Goal: Information Seeking & Learning: Learn about a topic

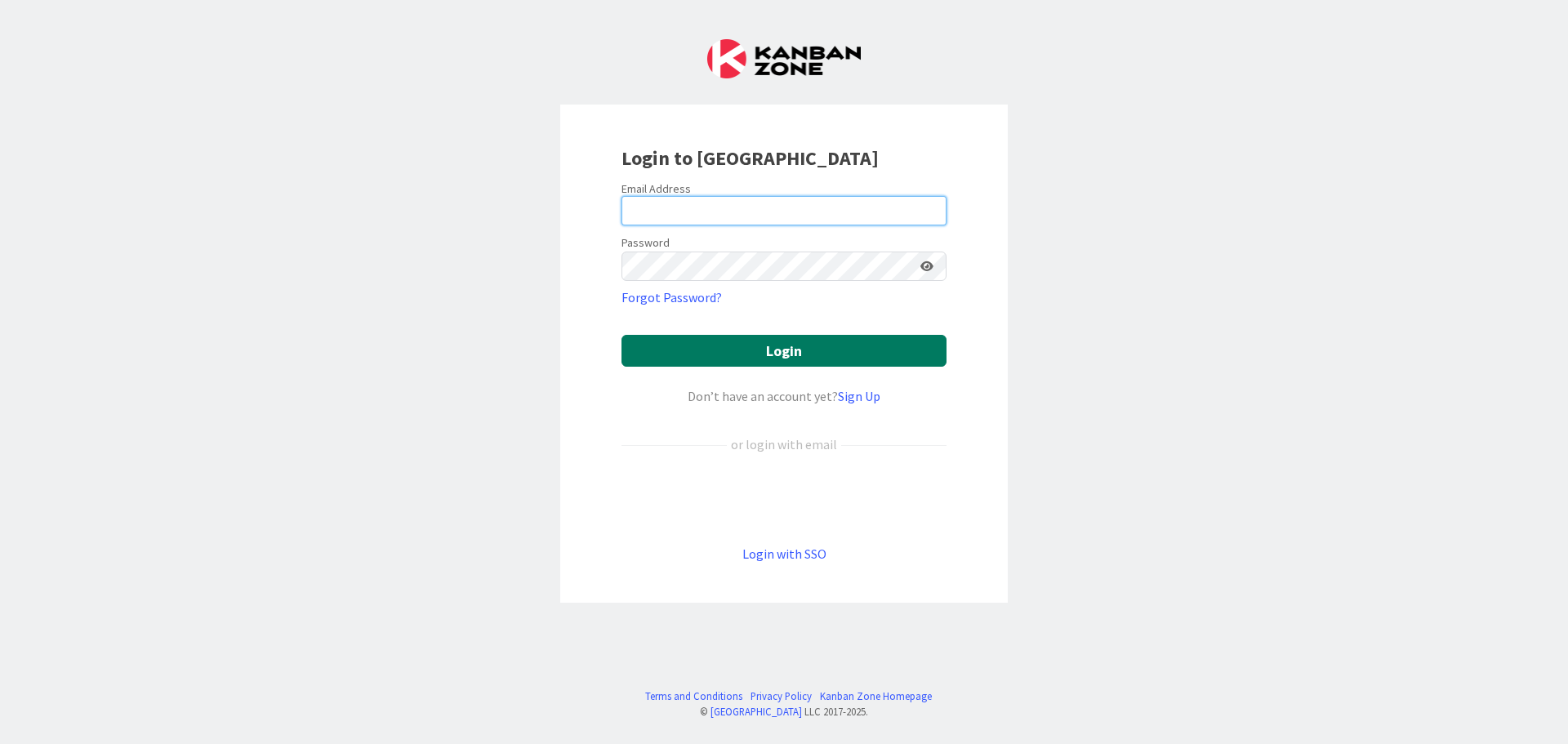
type input "[PERSON_NAME][EMAIL_ADDRESS][PERSON_NAME][DOMAIN_NAME]"
click at [860, 362] on button "Login" at bounding box center [784, 350] width 325 height 32
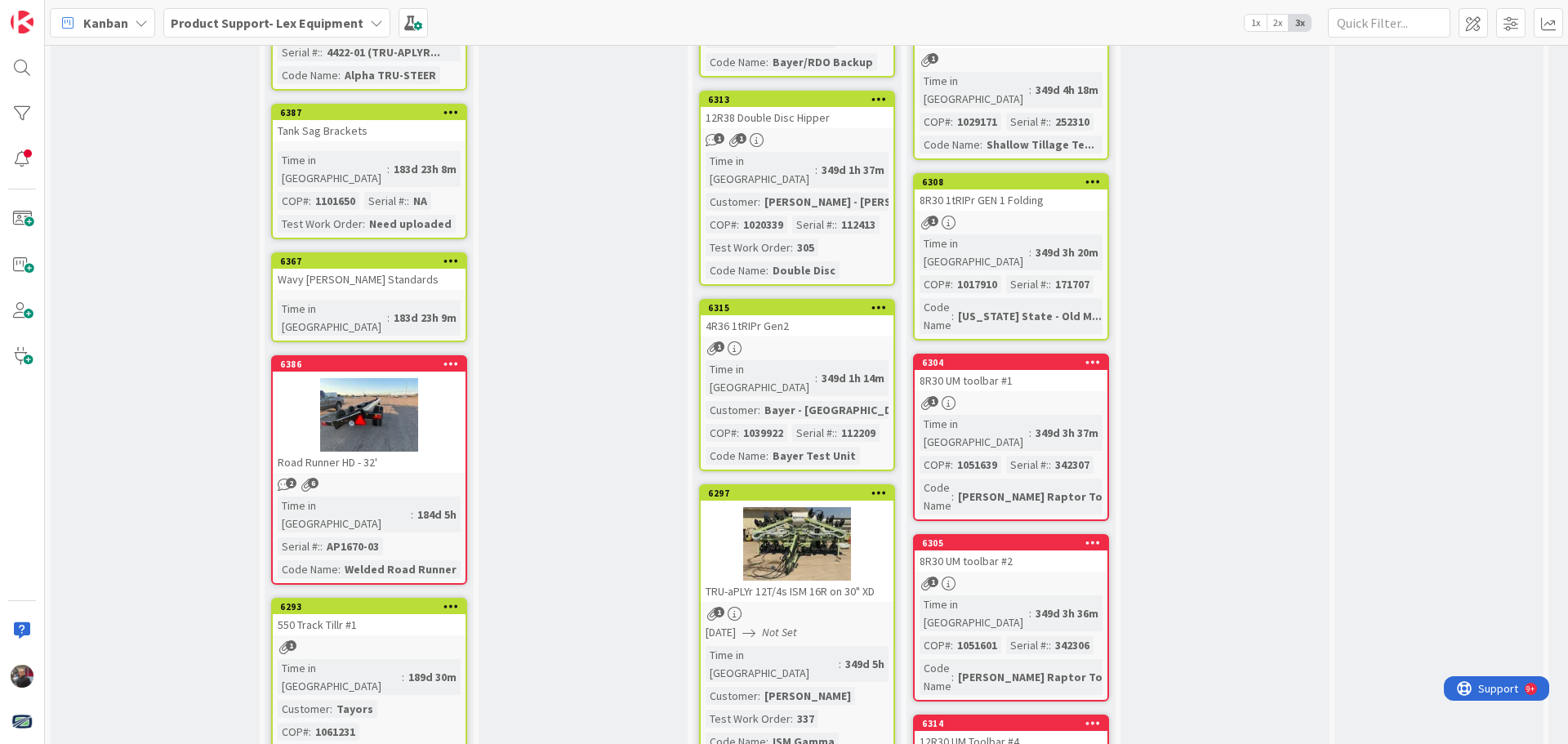
scroll to position [980, 0]
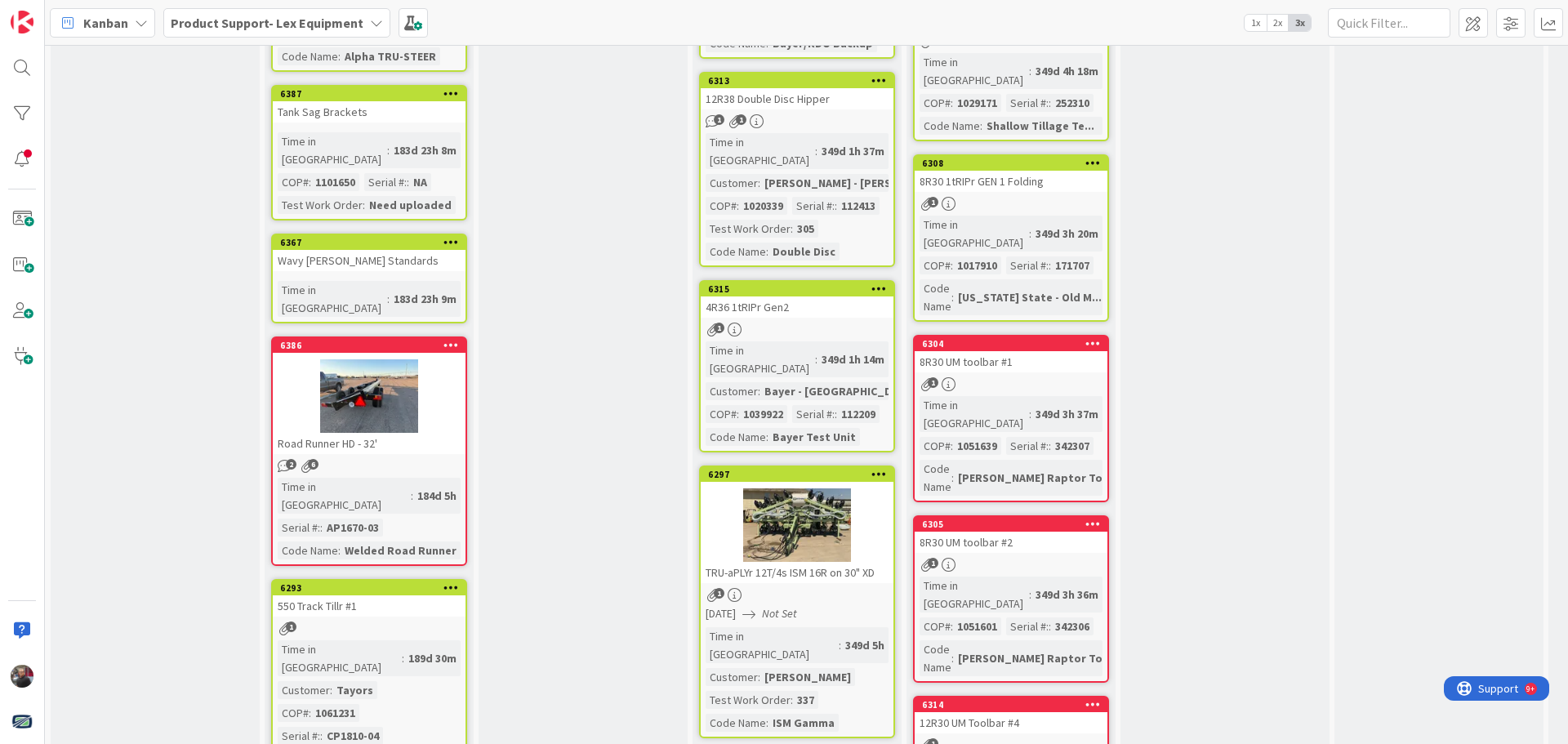
click at [1040, 335] on link "6304 8R30 UM toolbar #1 1 Time in Column : 349d 3h 37m COP# : 1051639 Serial #:…" at bounding box center [1011, 418] width 196 height 167
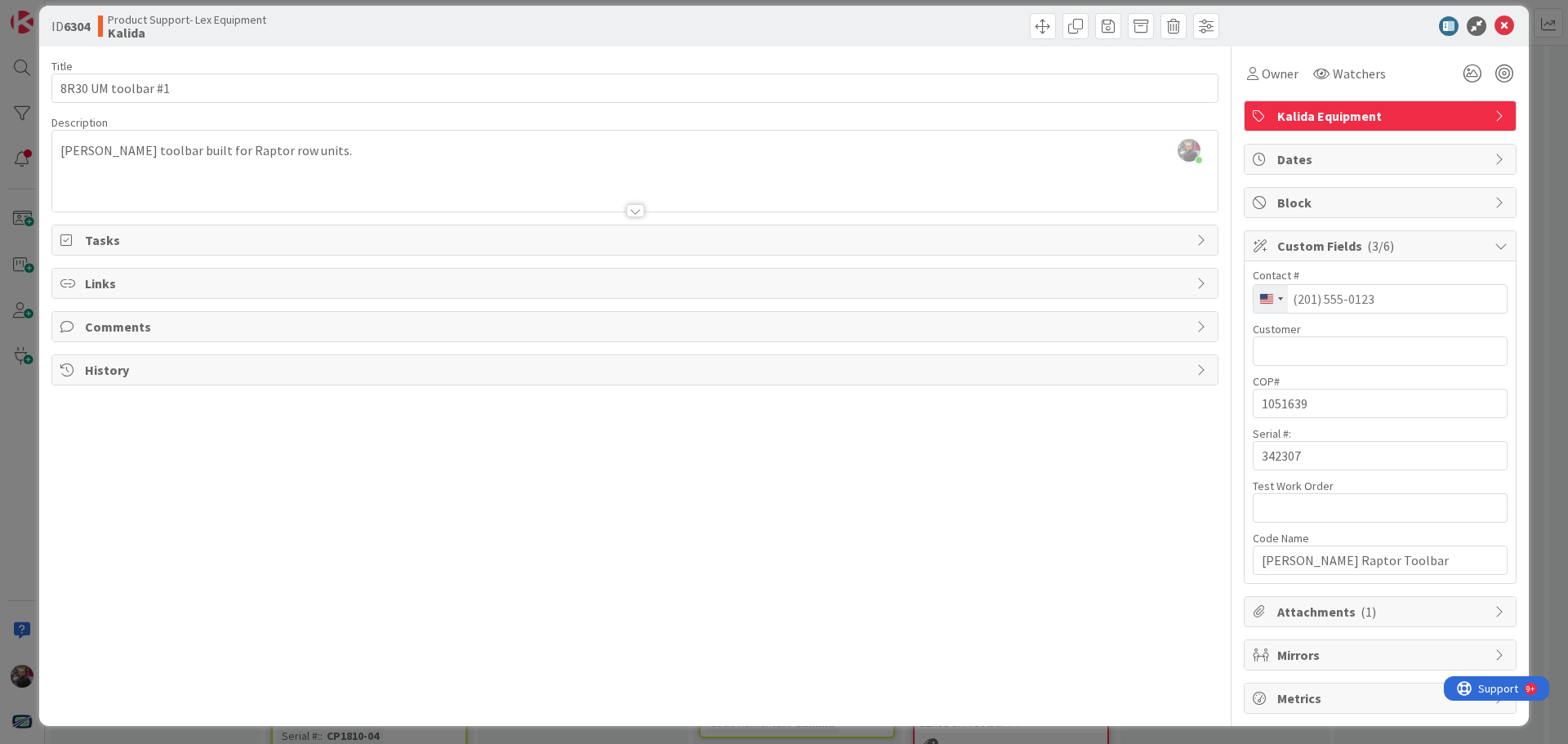
scroll to position [22, 0]
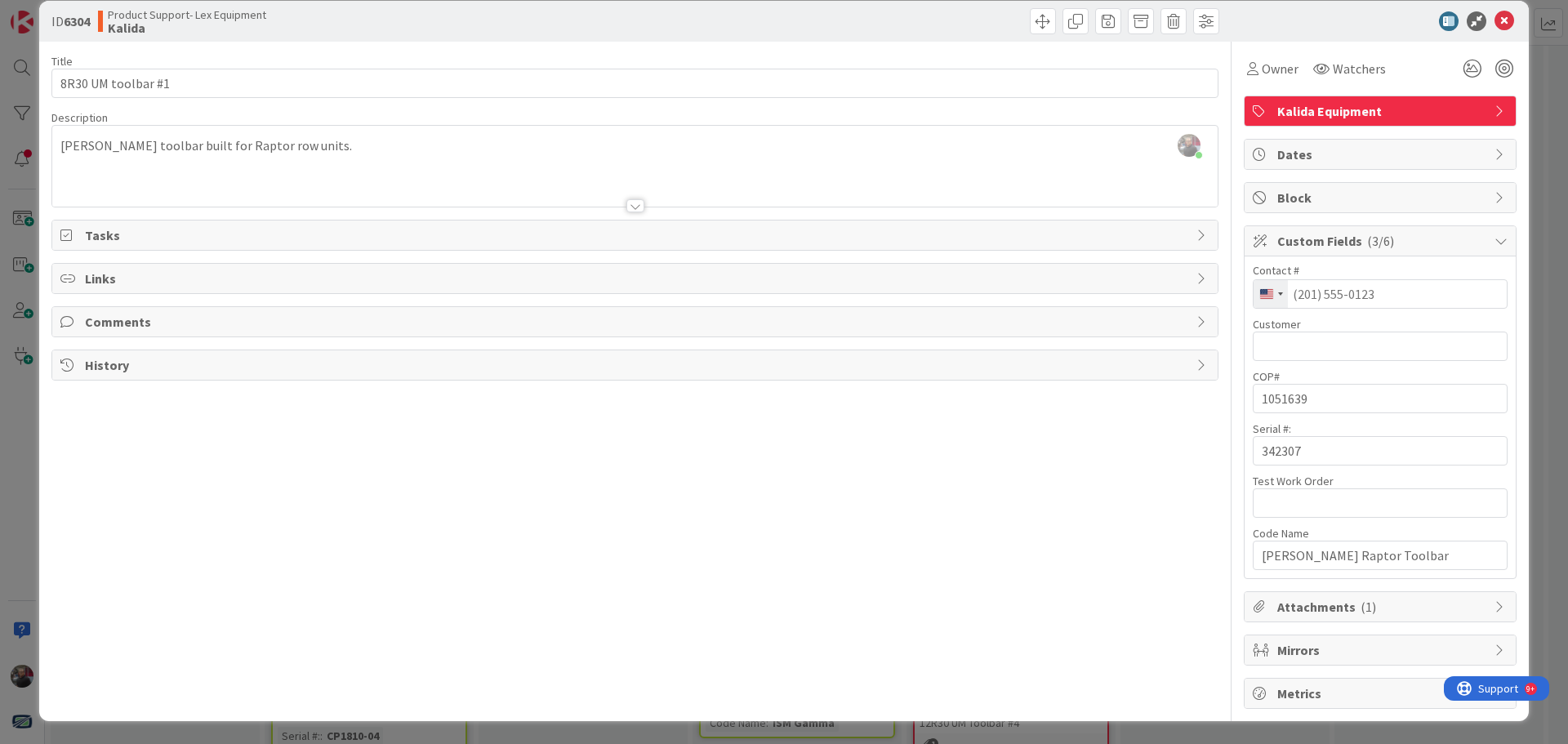
click at [1391, 241] on span "Custom Fields ( 3/6 )" at bounding box center [1382, 241] width 209 height 20
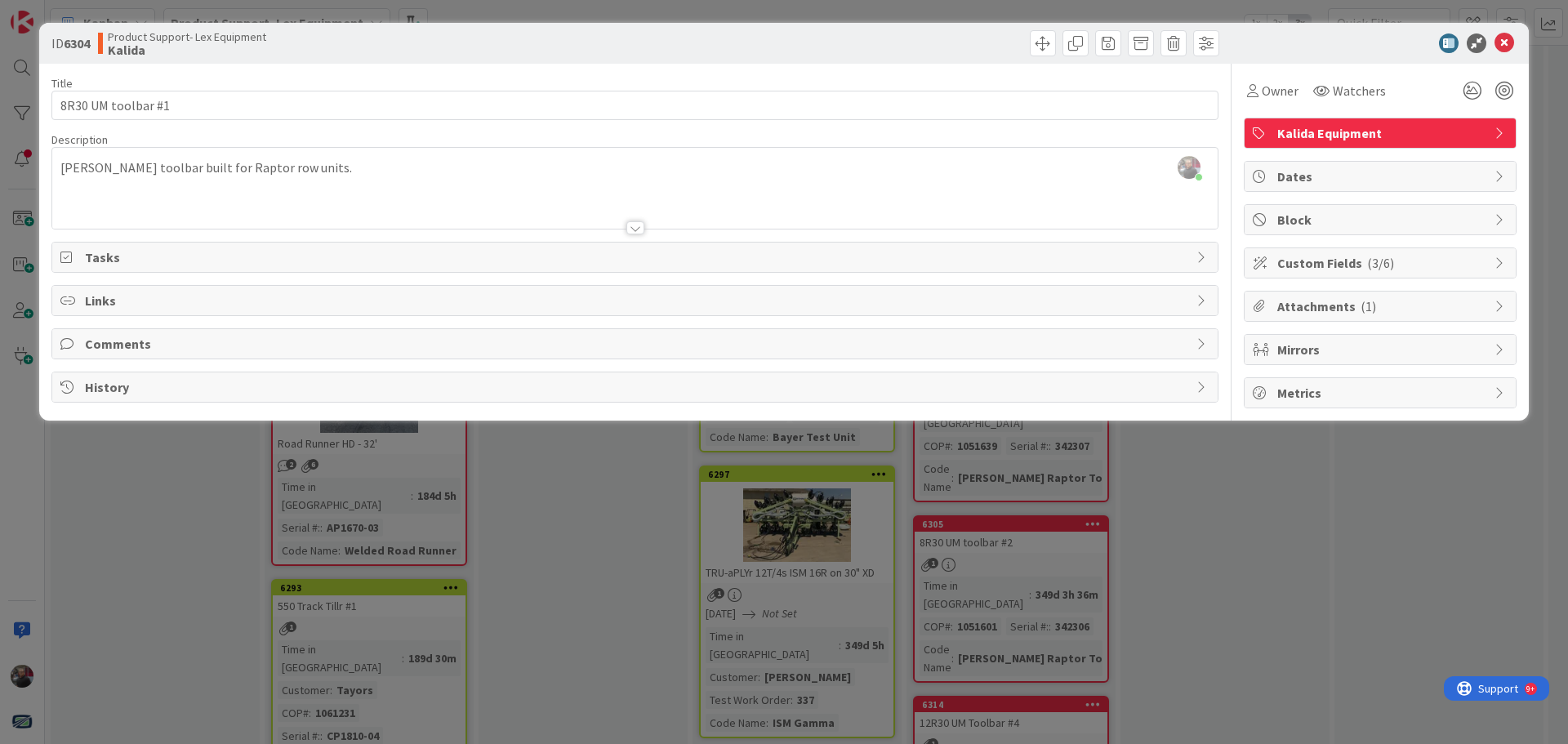
scroll to position [0, 0]
click at [1509, 37] on icon at bounding box center [1504, 43] width 20 height 20
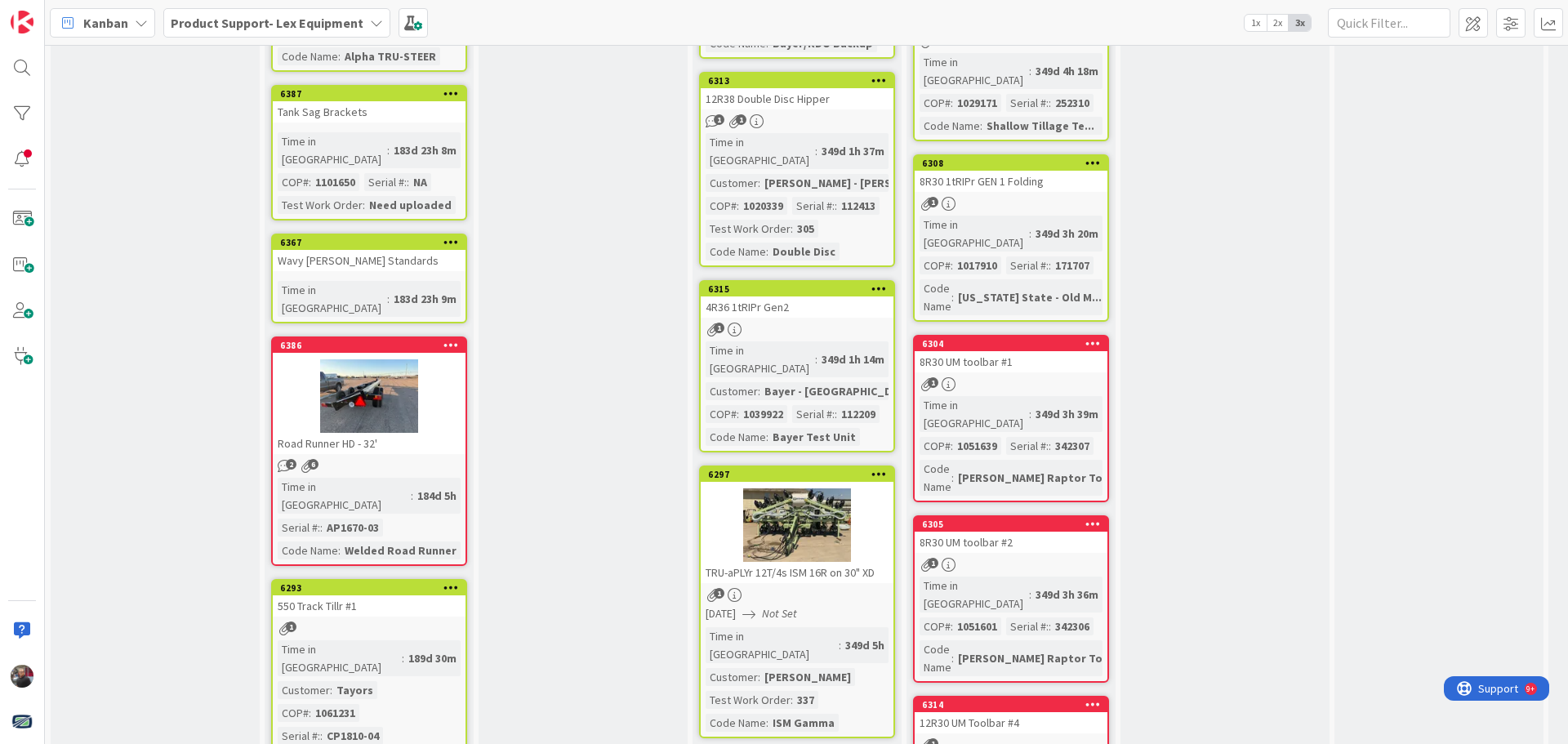
click at [1003, 712] on div "12R30 UM Toolbar #4" at bounding box center [1011, 722] width 193 height 22
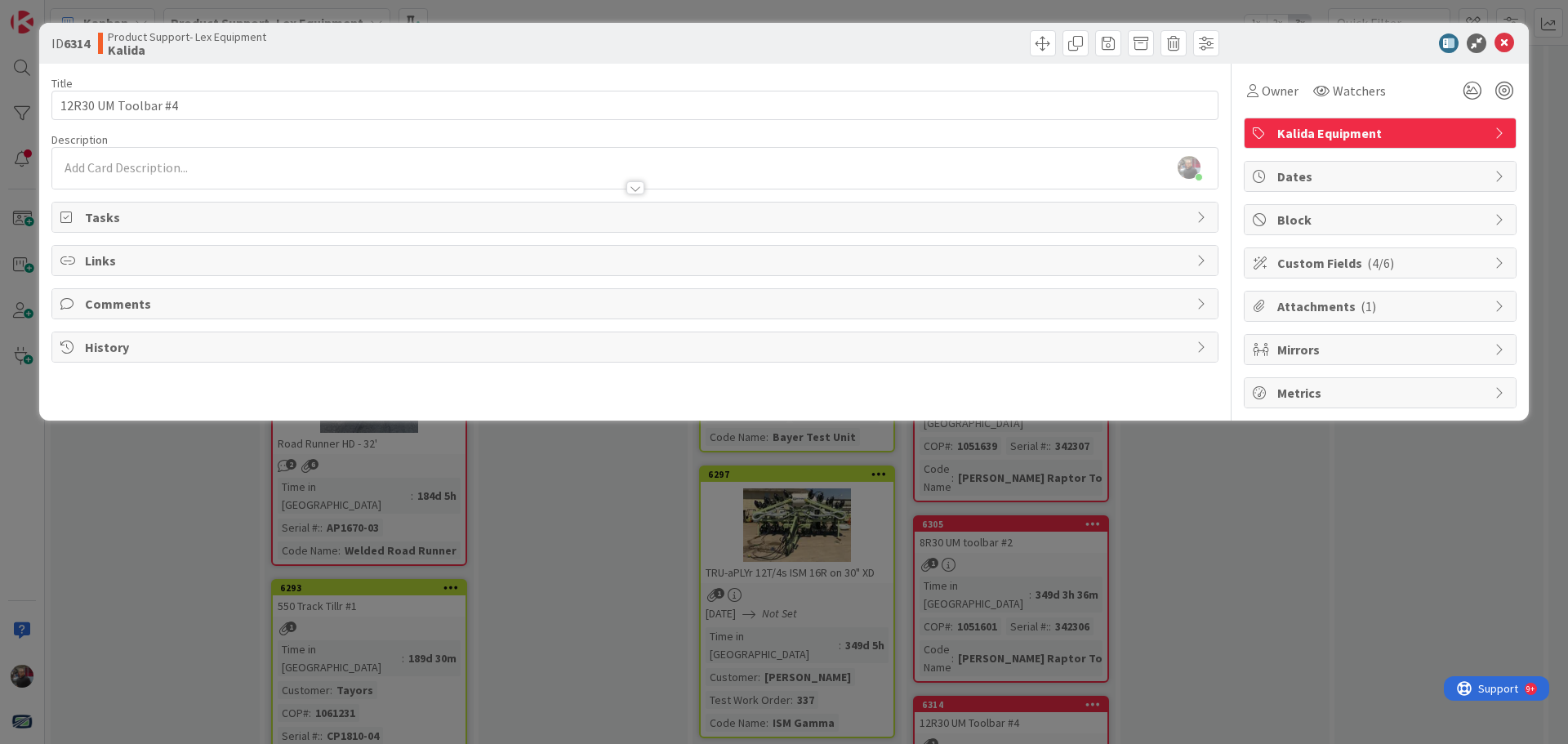
click at [1384, 265] on span "( 4/6 )" at bounding box center [1380, 262] width 27 height 16
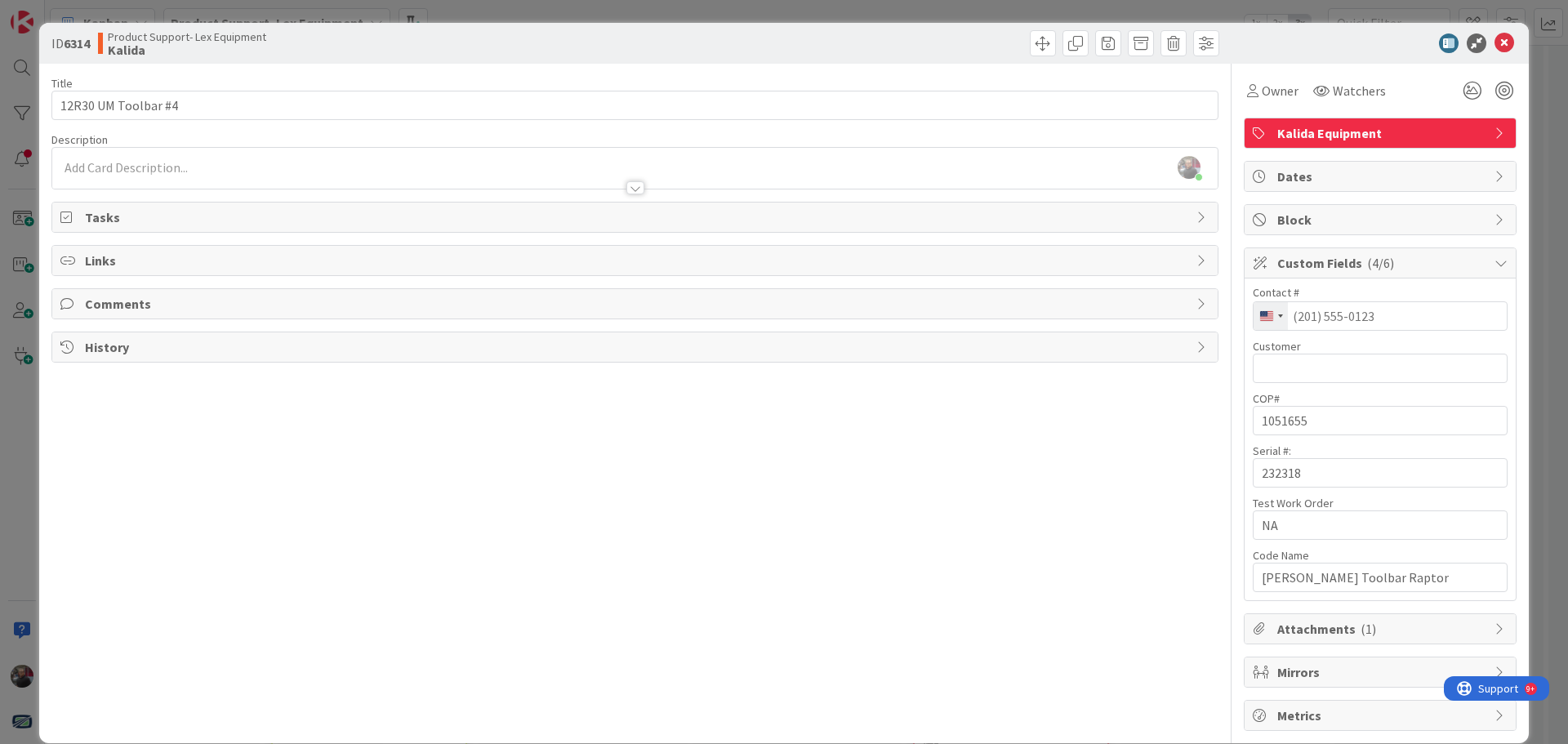
click at [1346, 262] on span "Custom Fields ( 4/6 )" at bounding box center [1382, 263] width 209 height 20
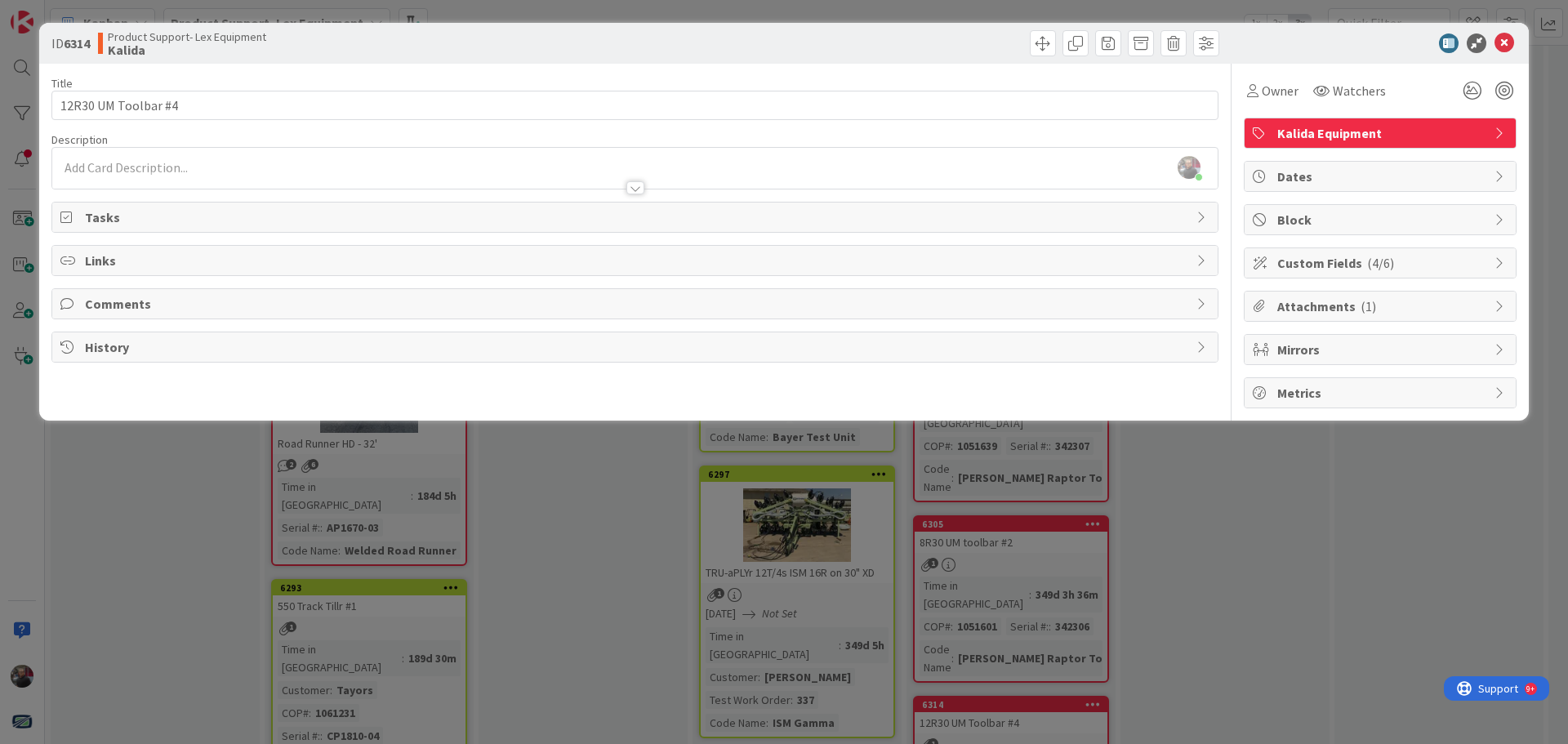
click at [1307, 560] on div "ID 6314 Product Support- Lex Equipment Kalida Title 19 / 128 12R30 UM Toolbar #…" at bounding box center [784, 372] width 1568 height 744
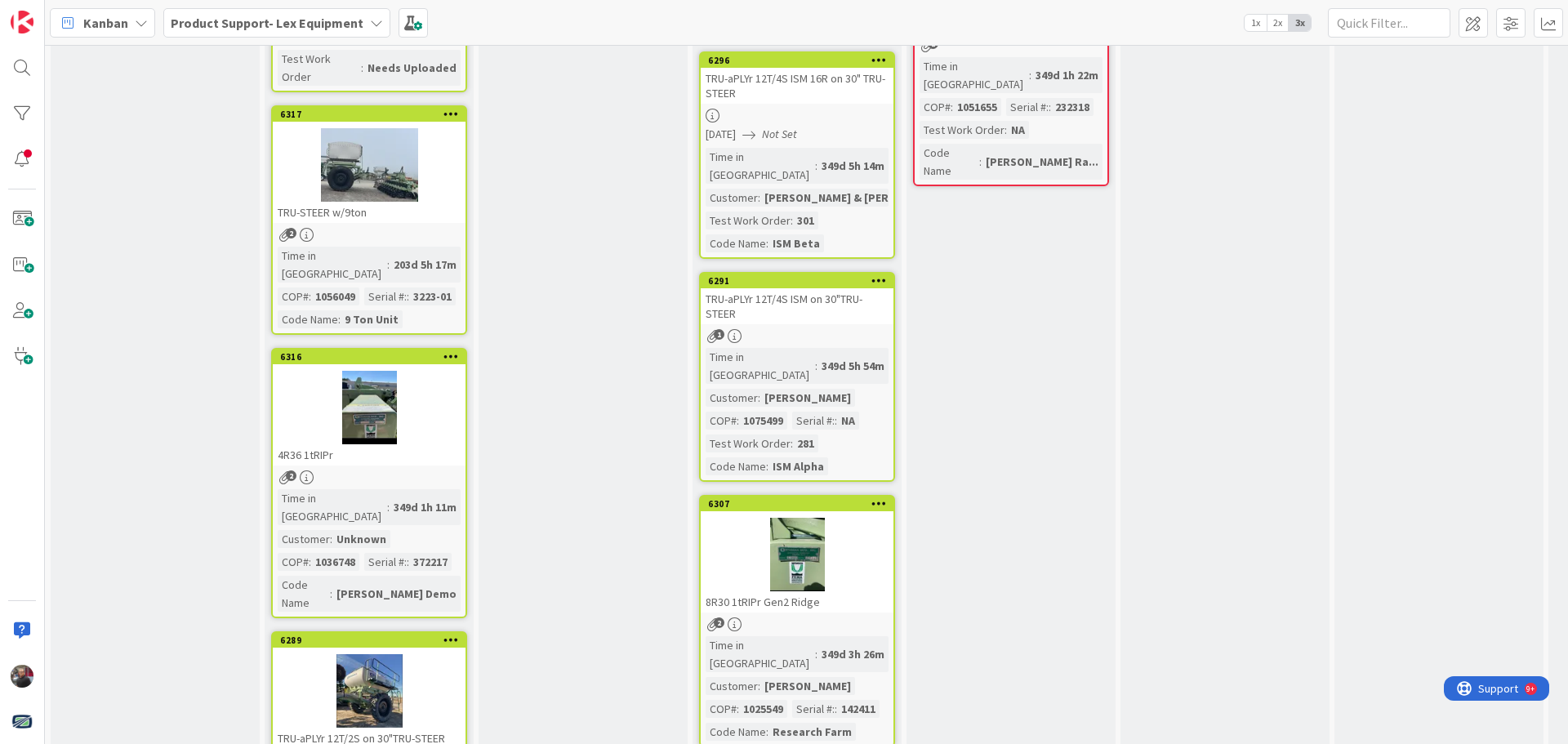
scroll to position [1681, 0]
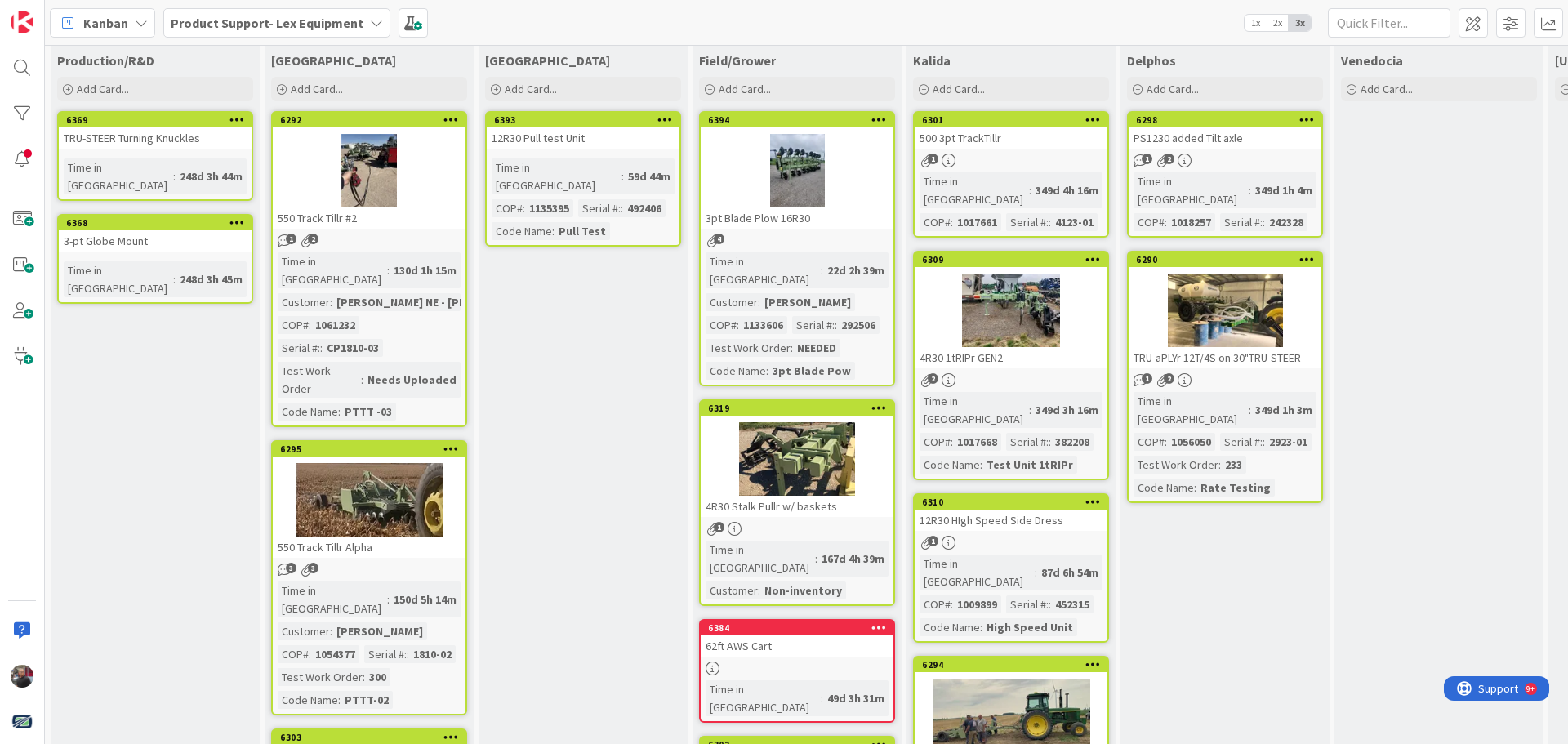
scroll to position [0, 0]
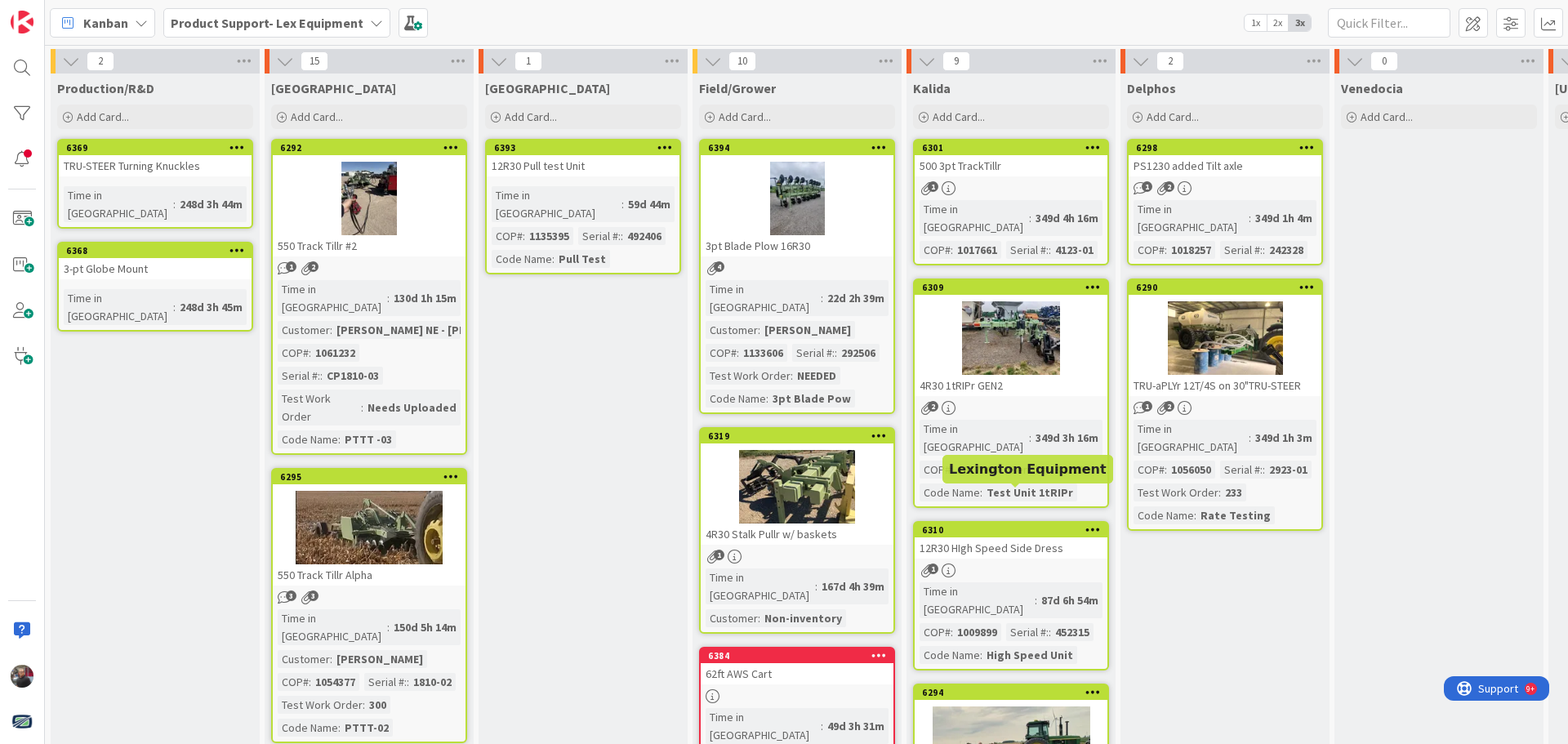
click at [1036, 523] on link "6310 12R30 HIgh Speed Side Dress 1 Time in Column : 87d 6h 54m COP# : 1009899 S…" at bounding box center [1011, 595] width 196 height 150
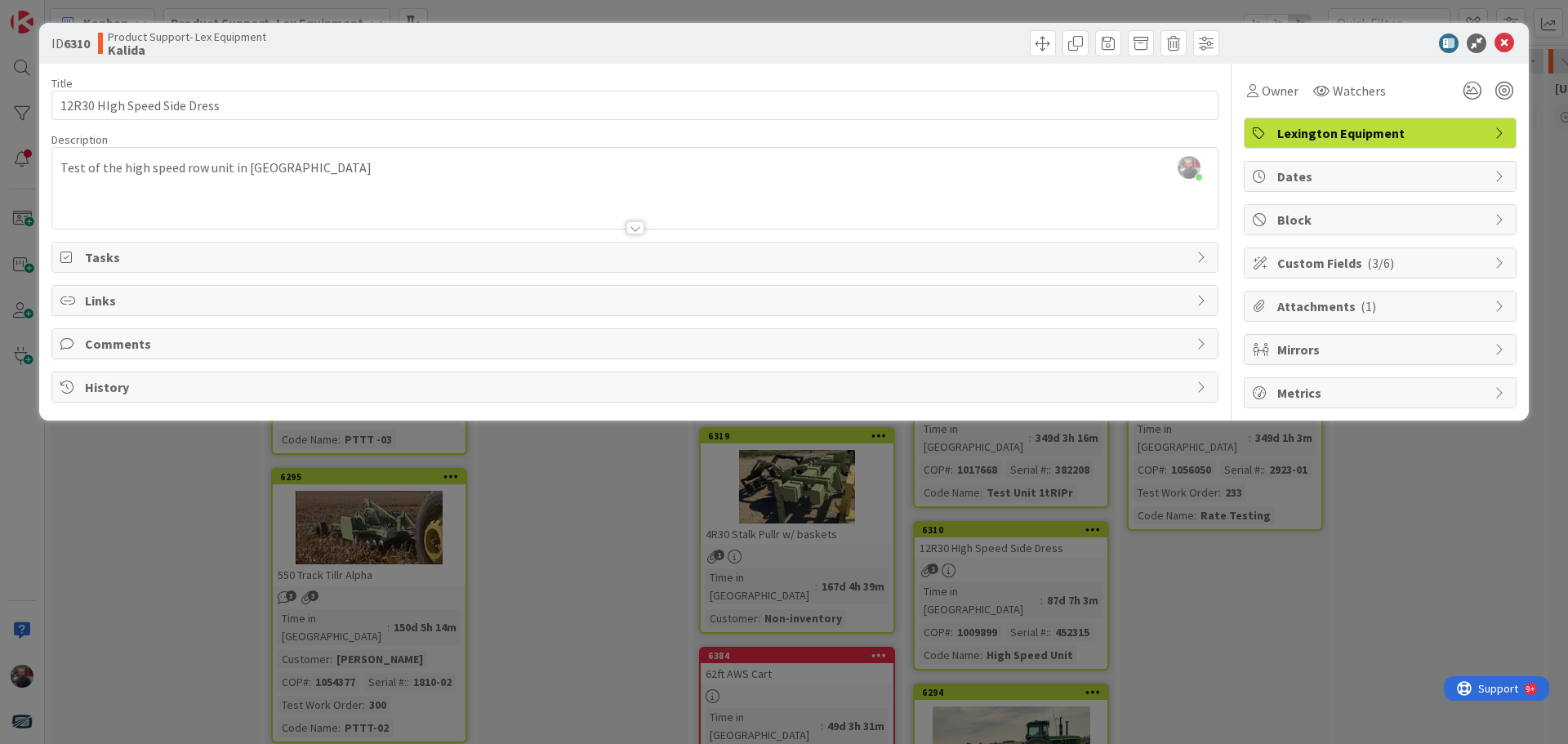
drag, startPoint x: 1278, startPoint y: 667, endPoint x: 1256, endPoint y: 662, distance: 22.6
click at [1278, 667] on div "ID 6310 Product Support- Lex Equipment Kalida Title 27 / 128 12R30 HIgh Speed S…" at bounding box center [784, 372] width 1568 height 744
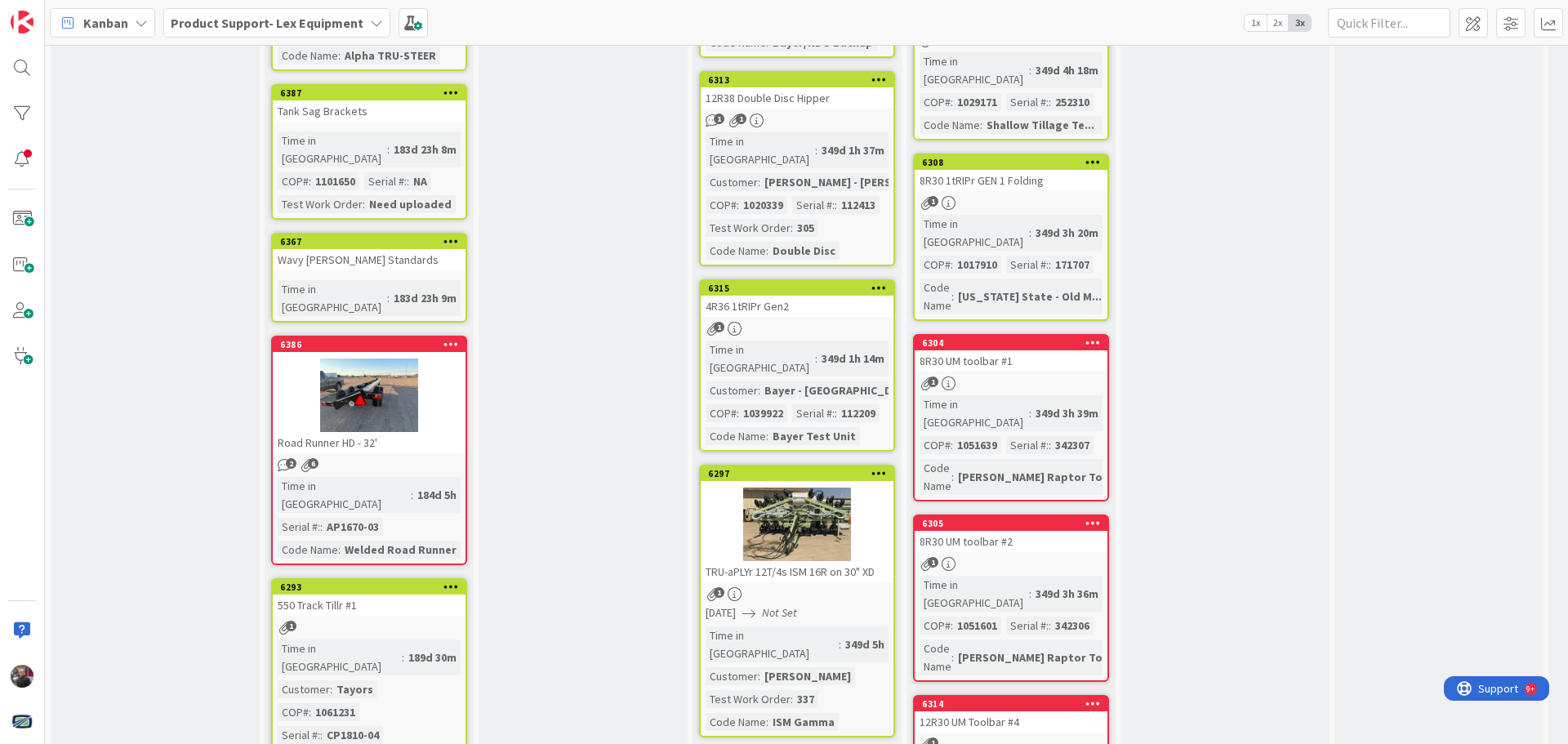
scroll to position [980, 0]
click at [441, 359] on div at bounding box center [369, 395] width 193 height 74
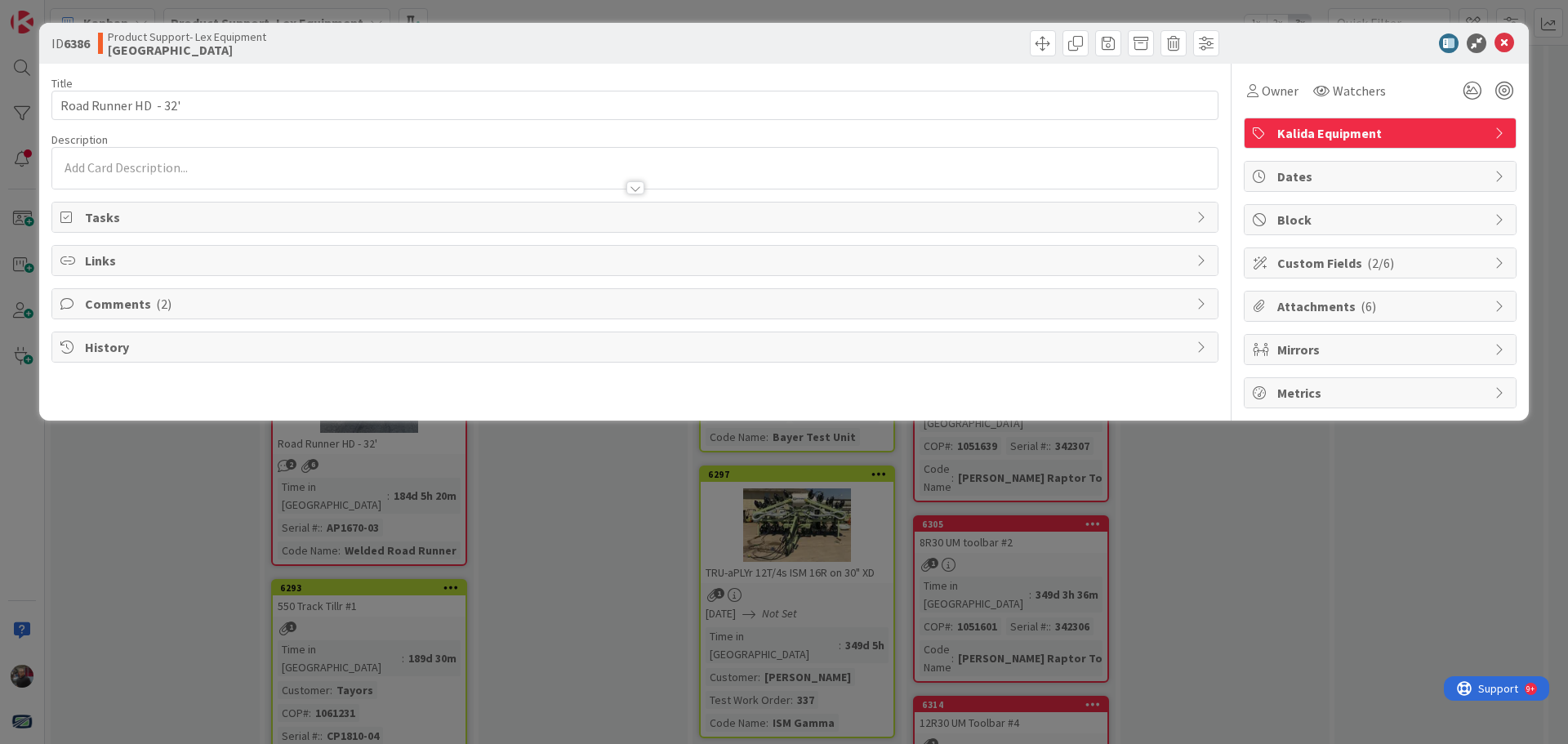
click at [1304, 312] on span "Attachments ( 6 )" at bounding box center [1382, 306] width 209 height 20
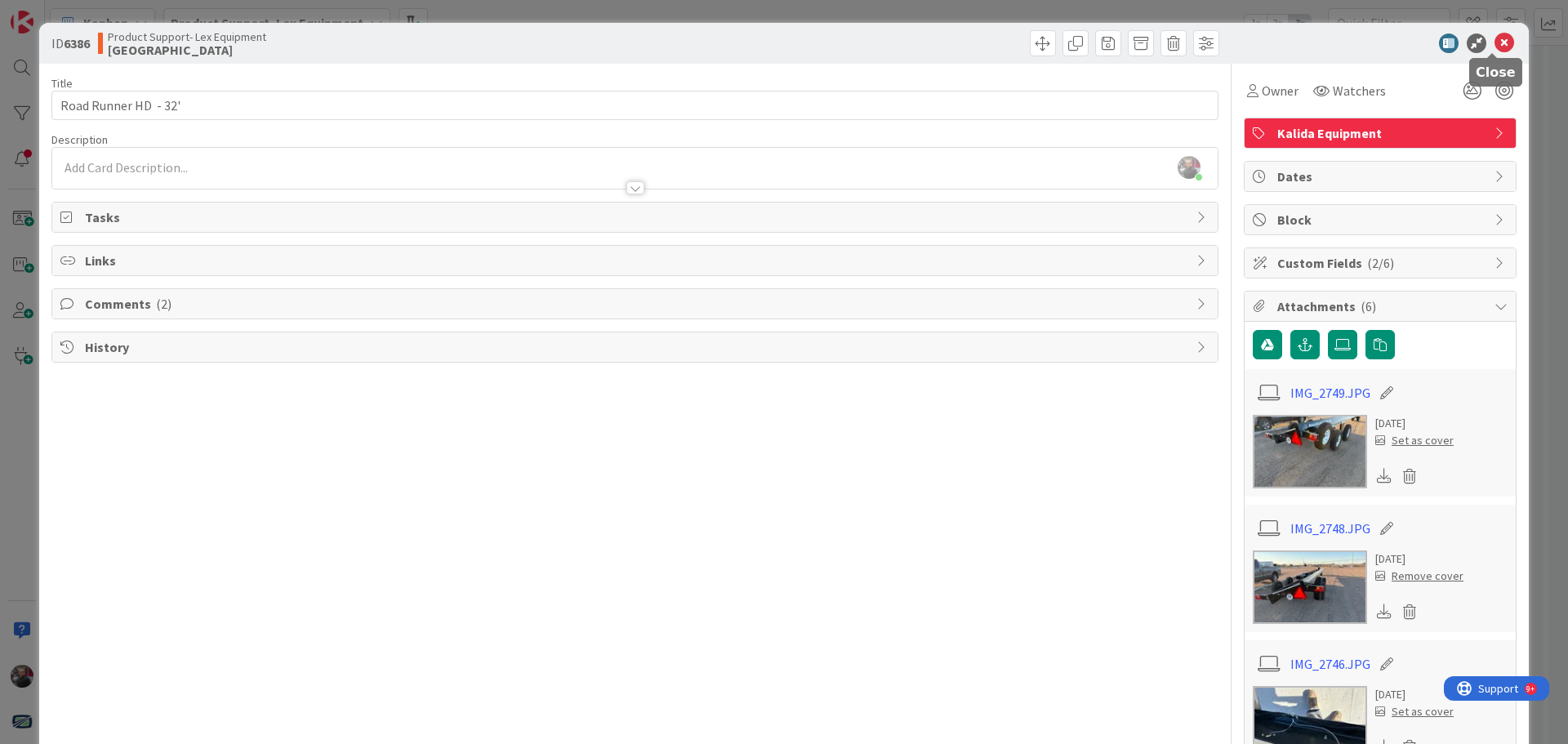
click at [1494, 43] on icon at bounding box center [1504, 43] width 20 height 20
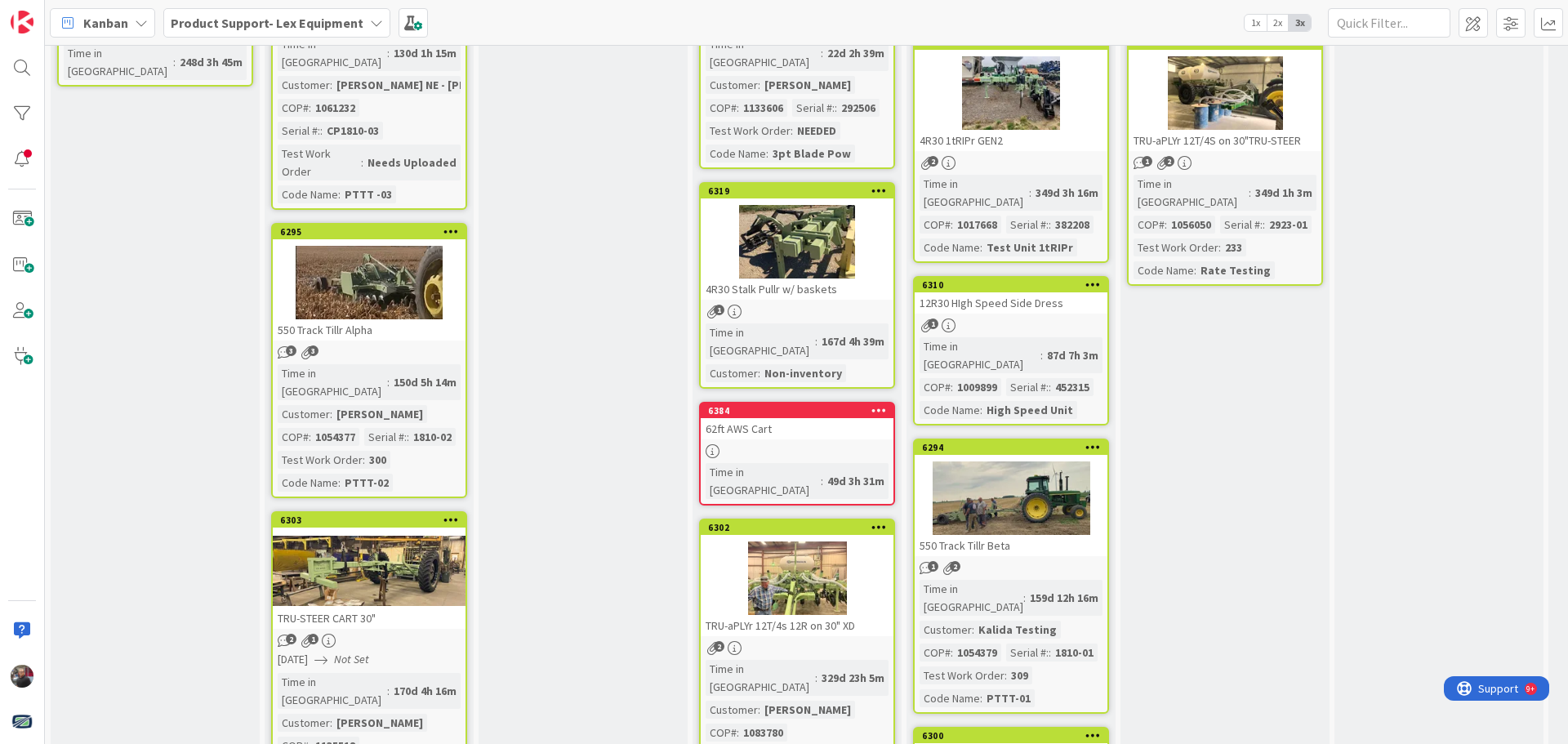
scroll to position [327, 0]
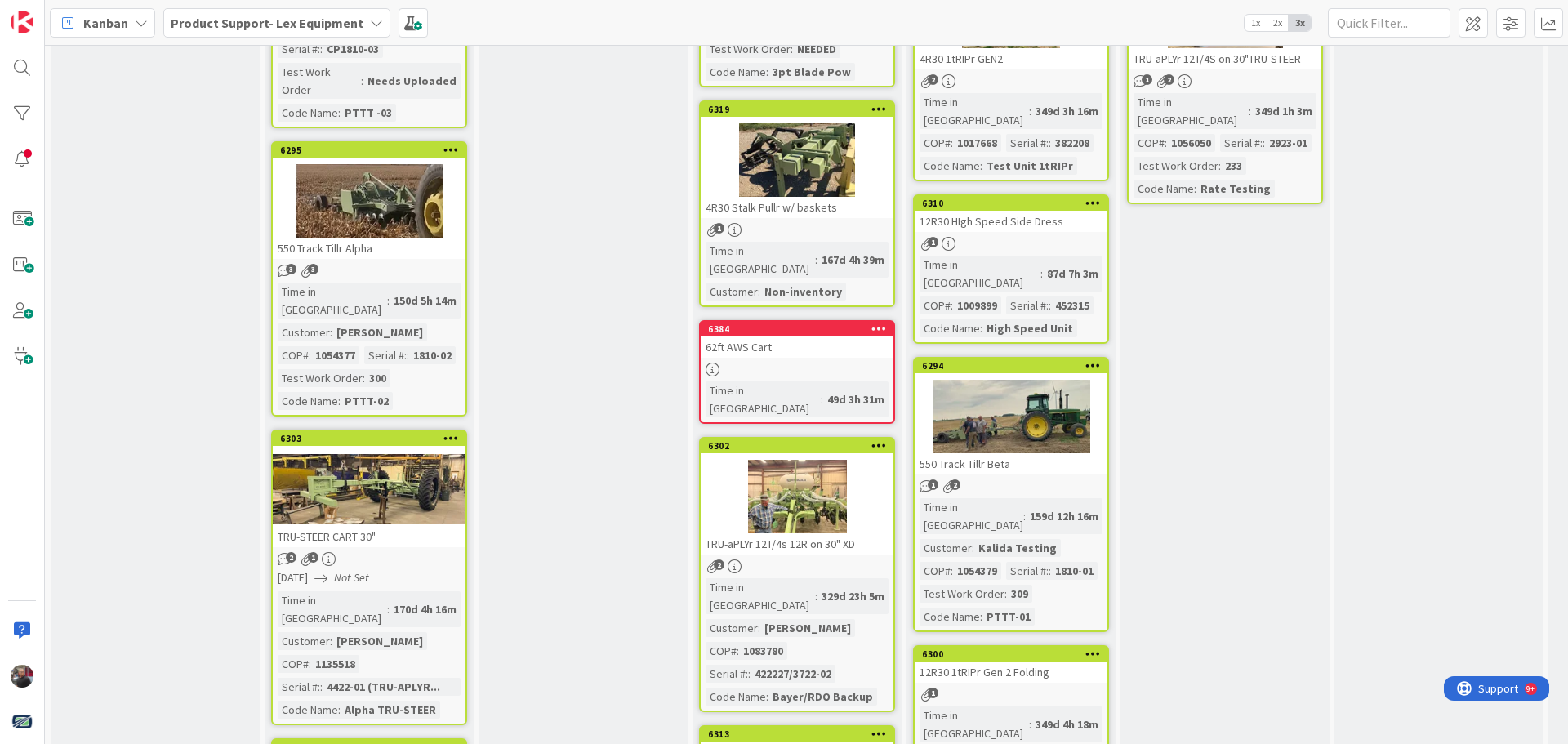
click at [821, 337] on div "62ft AWS Cart" at bounding box center [797, 347] width 193 height 22
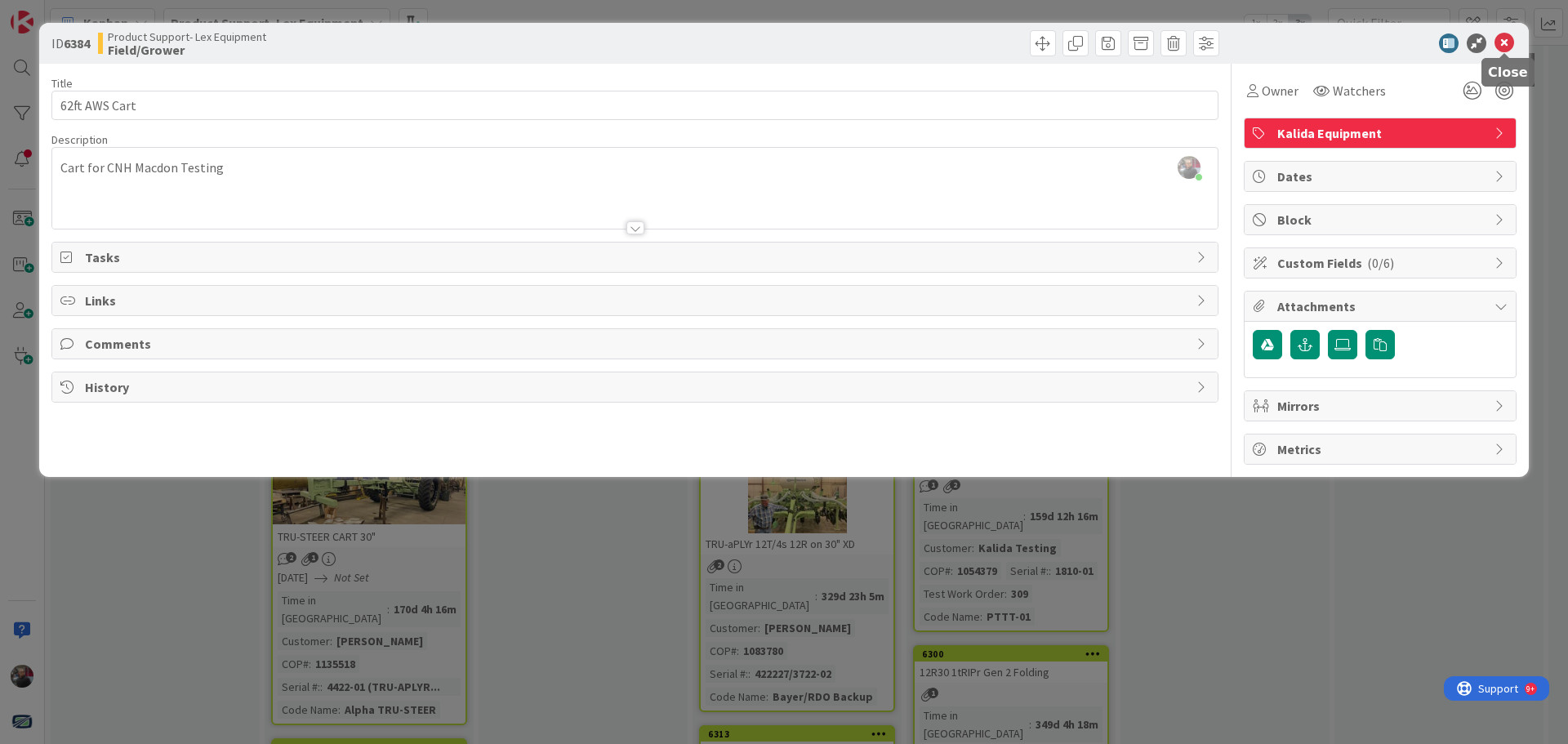
click at [1504, 42] on icon at bounding box center [1504, 43] width 20 height 20
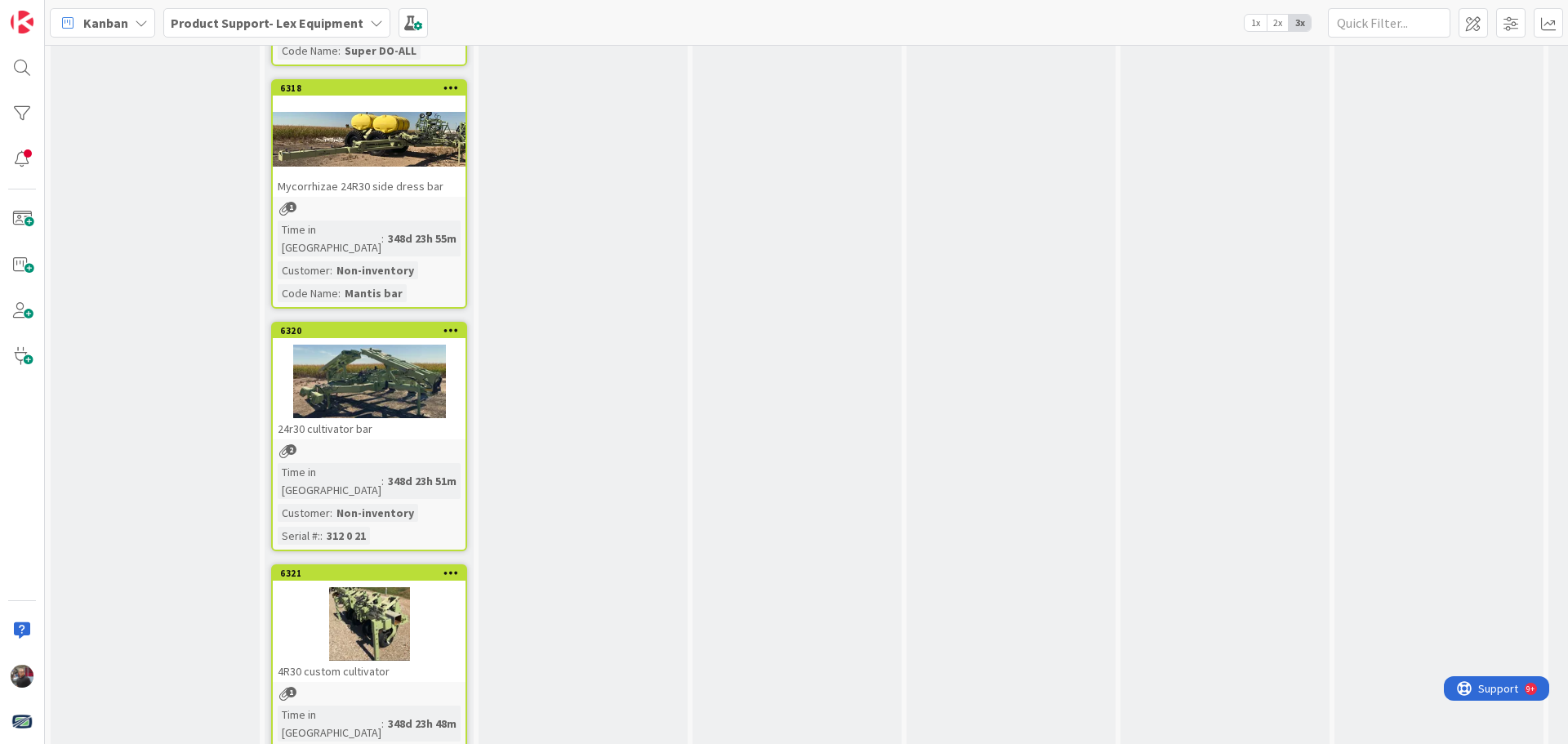
scroll to position [2781, 0]
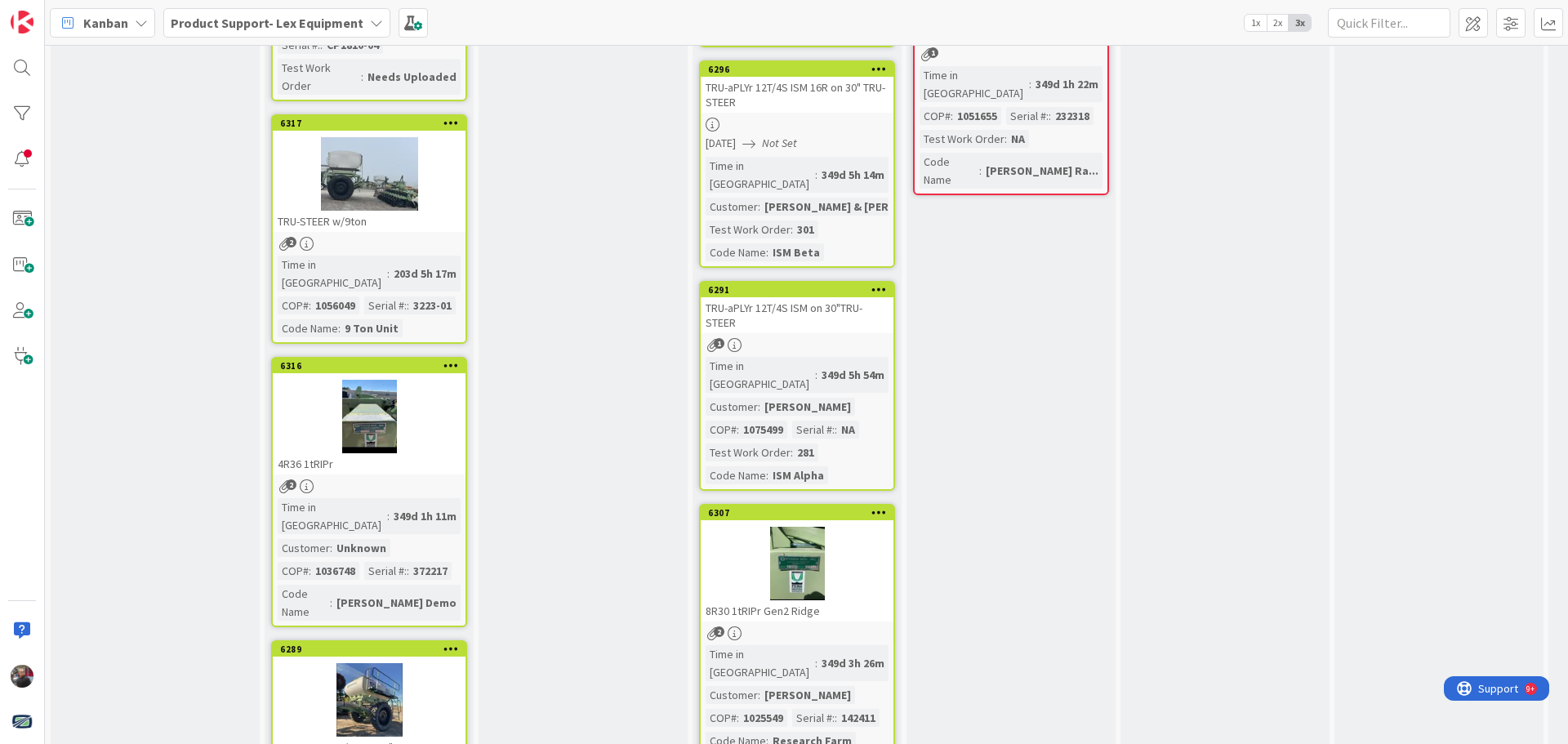
scroll to position [1681, 0]
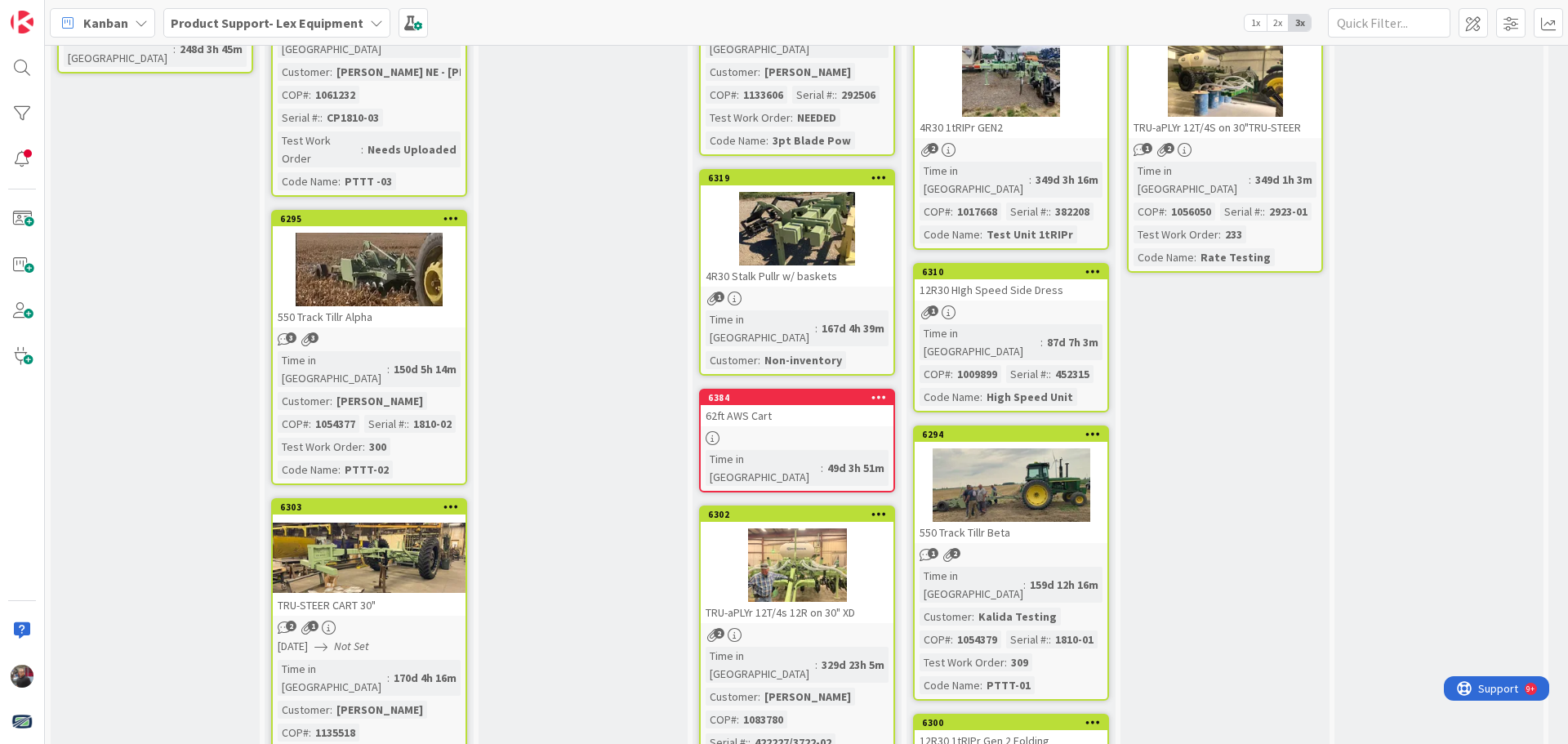
scroll to position [0, 0]
